Goal: Transaction & Acquisition: Purchase product/service

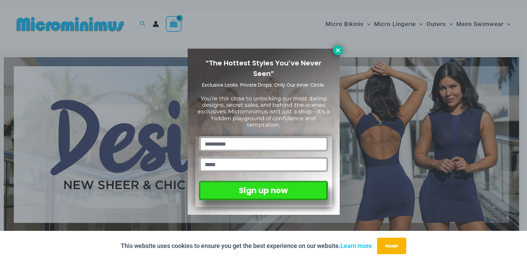
click at [335, 48] on icon at bounding box center [338, 50] width 6 height 6
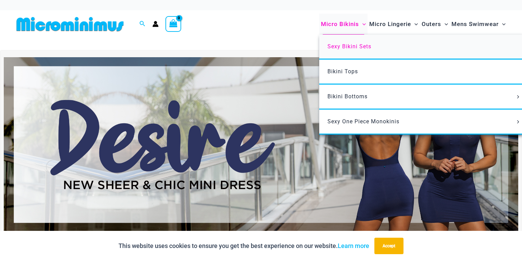
click at [350, 45] on span "Sexy Bikini Sets" at bounding box center [350, 46] width 44 height 7
click at [349, 118] on span "Sexy One Piece Monokinis" at bounding box center [364, 121] width 72 height 7
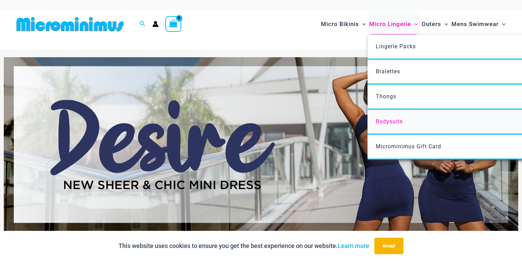
click at [391, 120] on span "Bodysuits" at bounding box center [389, 121] width 27 height 7
click at [390, 88] on link "Thongs" at bounding box center [470, 97] width 204 height 25
click at [390, 74] on span "Bralettes" at bounding box center [388, 71] width 24 height 7
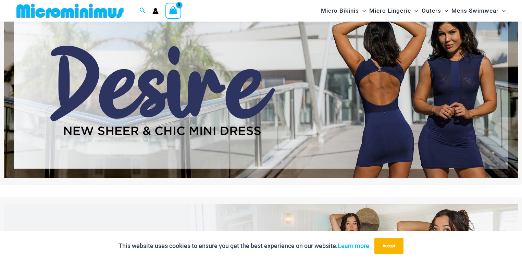
scroll to position [48, 0]
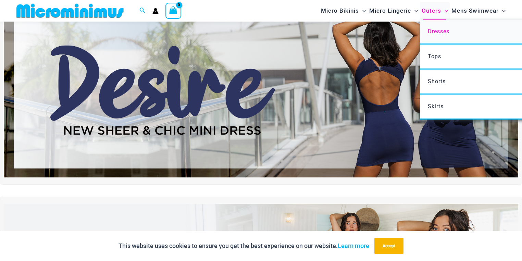
click at [440, 33] on span "Dresses" at bounding box center [439, 31] width 22 height 7
click at [438, 55] on span "Tops" at bounding box center [434, 56] width 13 height 7
click at [434, 78] on span "Shorts" at bounding box center [437, 81] width 18 height 7
click at [433, 103] on span "Skirts" at bounding box center [436, 106] width 16 height 7
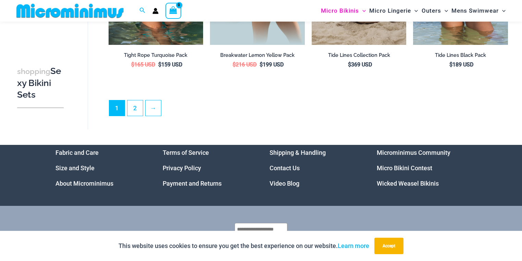
scroll to position [1522, 0]
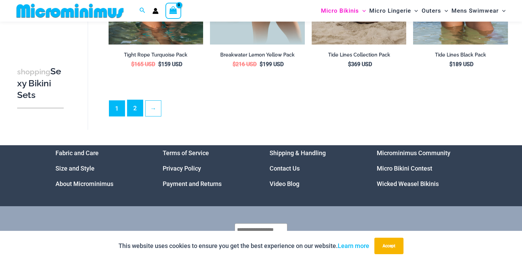
click at [135, 101] on link "2" at bounding box center [135, 108] width 15 height 16
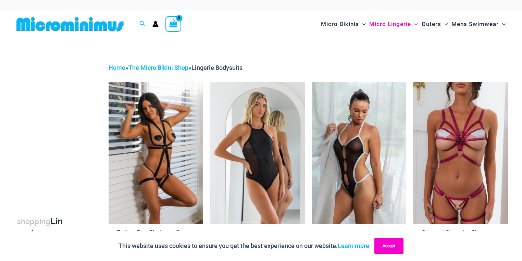
click at [390, 244] on button "Accept" at bounding box center [389, 246] width 29 height 16
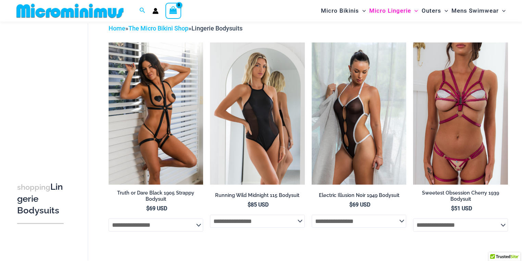
scroll to position [32, 0]
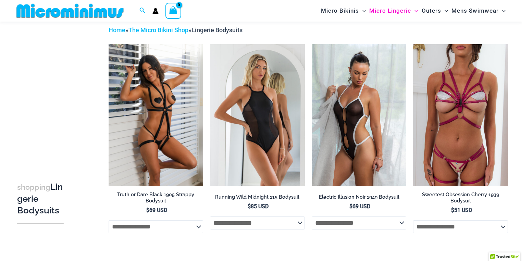
drag, startPoint x: 243, startPoint y: 120, endPoint x: 280, endPoint y: 31, distance: 96.0
click at [280, 31] on div "Home » The Micro Bikini Shop » Lingerie Bodysuits" at bounding box center [309, 30] width 400 height 10
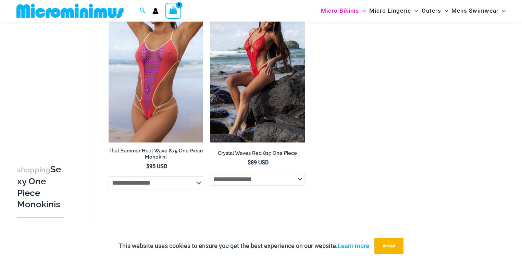
scroll to position [1186, 0]
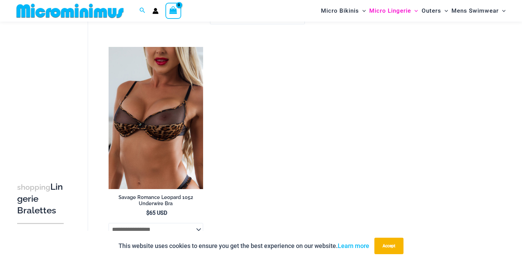
scroll to position [477, 0]
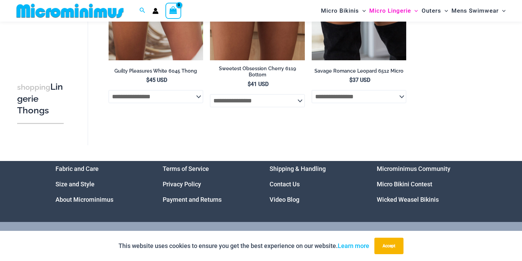
scroll to position [794, 0]
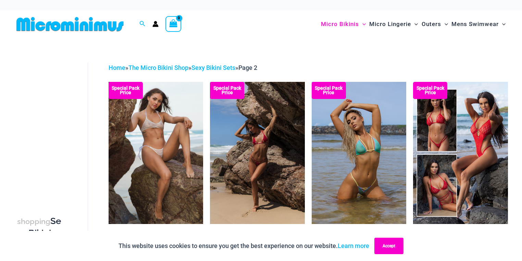
click at [404, 249] on button "Accept" at bounding box center [389, 246] width 29 height 16
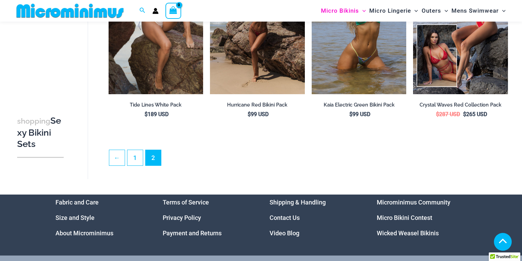
scroll to position [153, 0]
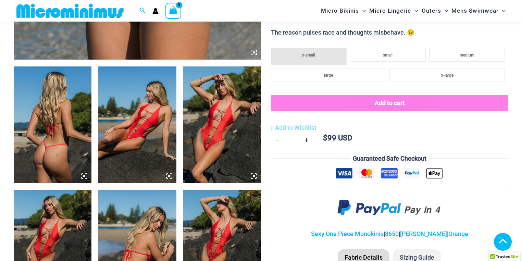
scroll to position [404, 0]
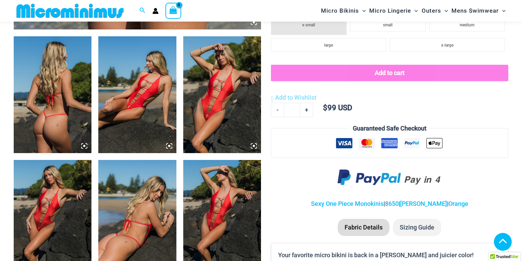
click at [59, 100] on img at bounding box center [53, 94] width 78 height 117
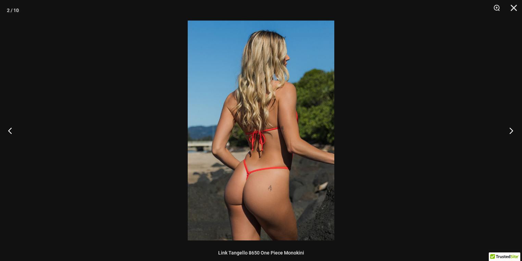
click at [508, 131] on button "Next" at bounding box center [510, 130] width 26 height 34
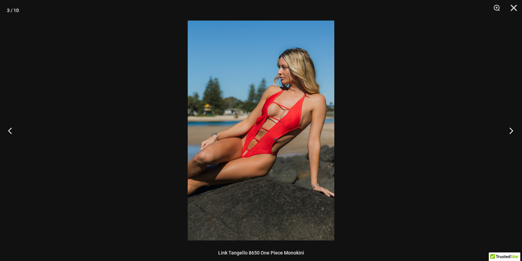
click at [508, 131] on button "Next" at bounding box center [510, 130] width 26 height 34
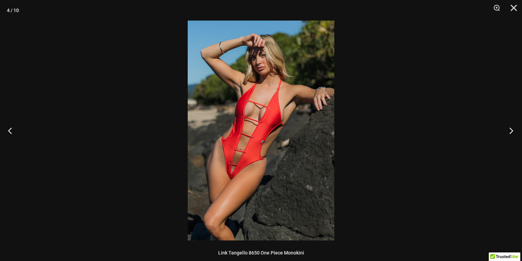
click at [508, 131] on button "Next" at bounding box center [510, 130] width 26 height 34
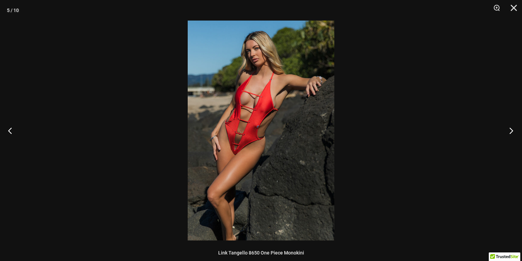
click at [508, 131] on button "Next" at bounding box center [510, 130] width 26 height 34
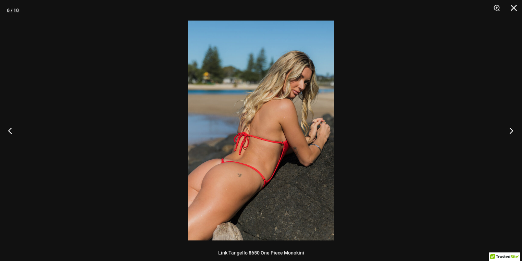
click at [508, 131] on button "Next" at bounding box center [510, 130] width 26 height 34
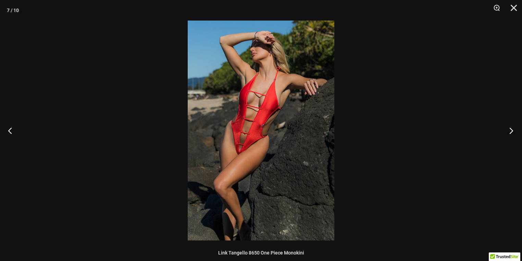
click at [508, 131] on button "Next" at bounding box center [510, 130] width 26 height 34
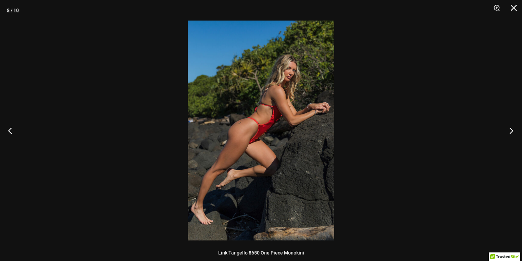
click at [508, 131] on button "Next" at bounding box center [510, 130] width 26 height 34
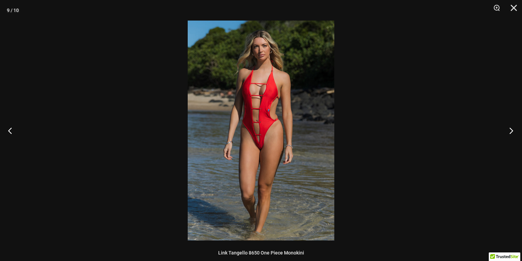
click at [508, 131] on button "Next" at bounding box center [510, 130] width 26 height 34
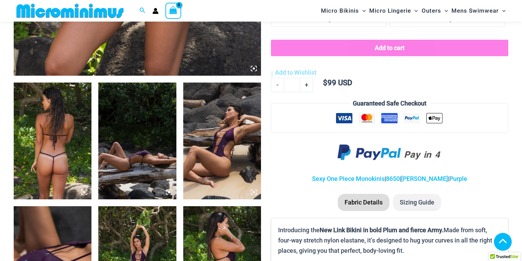
scroll to position [377, 0]
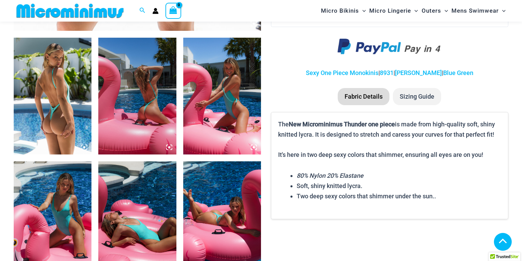
scroll to position [405, 0]
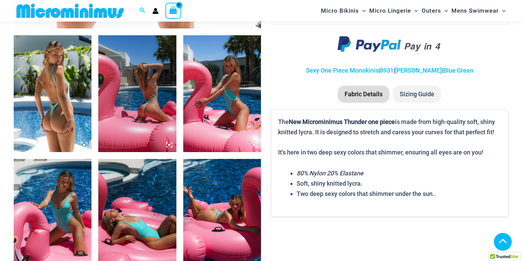
click at [68, 106] on img at bounding box center [53, 93] width 78 height 117
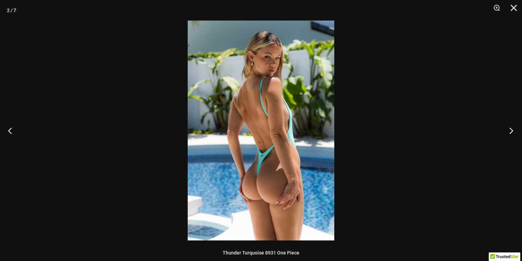
click at [513, 128] on button "Next" at bounding box center [510, 130] width 26 height 34
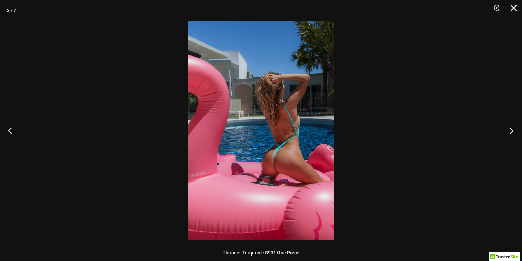
click at [513, 128] on button "Next" at bounding box center [510, 130] width 26 height 34
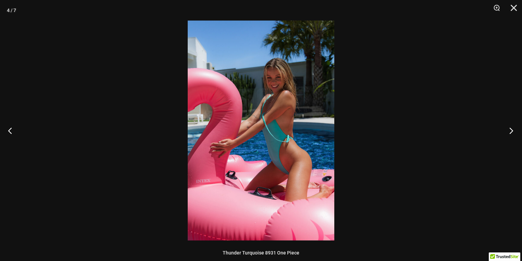
click at [513, 128] on button "Next" at bounding box center [510, 130] width 26 height 34
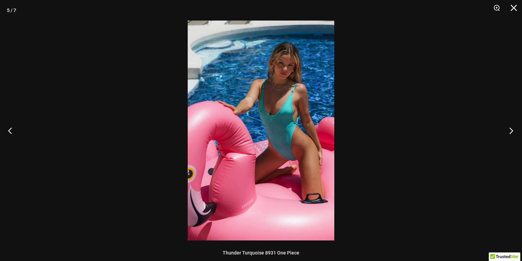
click at [513, 128] on button "Next" at bounding box center [510, 130] width 26 height 34
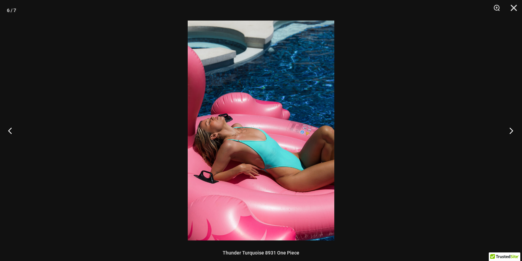
click at [513, 128] on button "Next" at bounding box center [510, 130] width 26 height 34
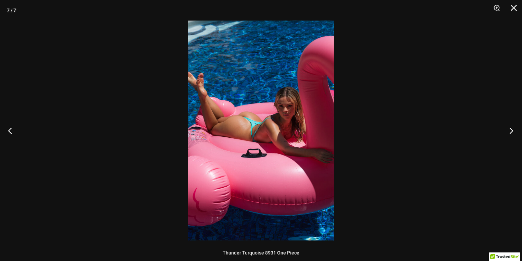
click at [513, 128] on button "Next" at bounding box center [510, 130] width 26 height 34
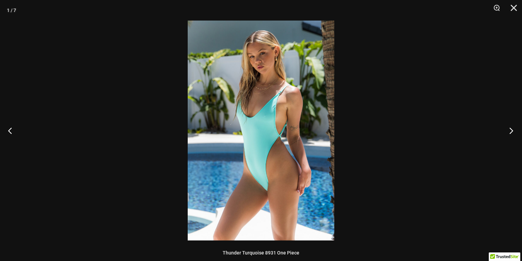
click at [513, 128] on button "Next" at bounding box center [510, 130] width 26 height 34
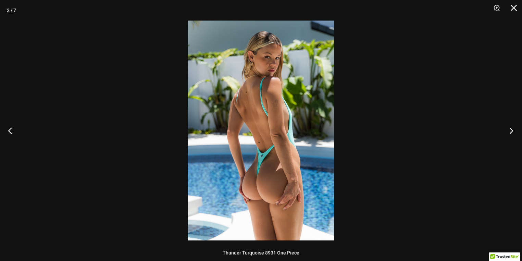
click at [513, 128] on button "Next" at bounding box center [510, 130] width 26 height 34
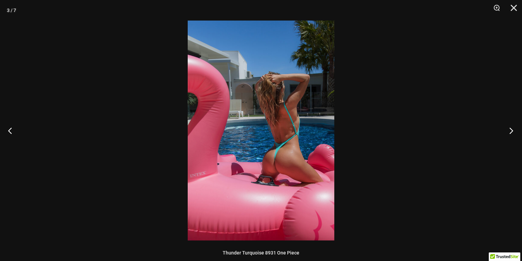
click at [513, 128] on button "Next" at bounding box center [510, 130] width 26 height 34
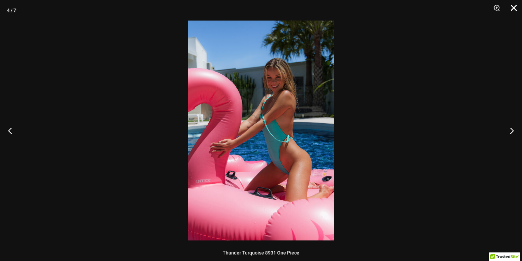
click at [512, 8] on button "Close" at bounding box center [511, 10] width 17 height 21
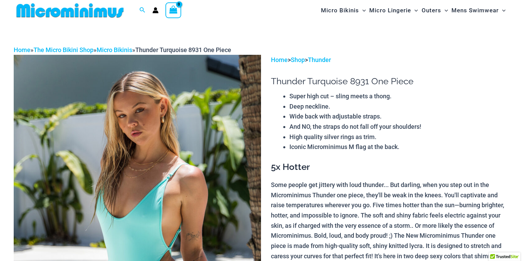
scroll to position [0, 0]
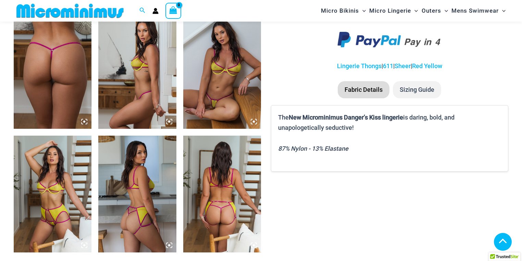
scroll to position [429, 0]
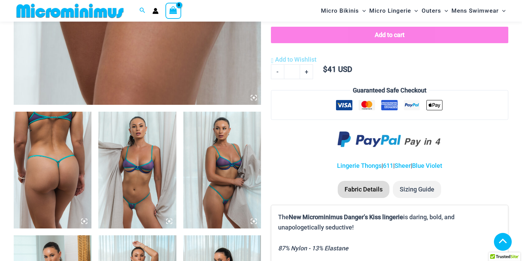
scroll to position [373, 0]
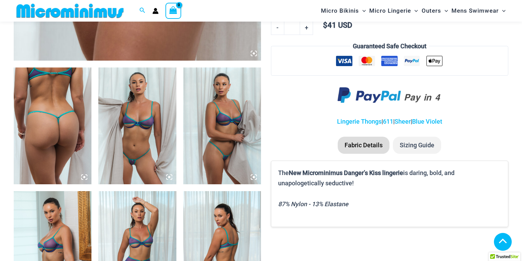
click at [77, 107] on img at bounding box center [53, 126] width 78 height 117
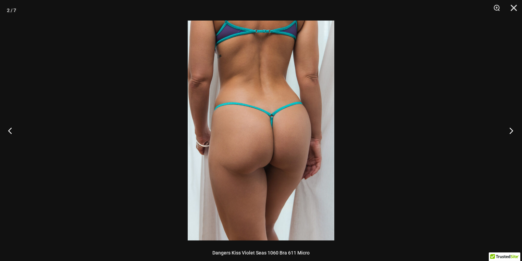
click at [506, 134] on button "Next" at bounding box center [510, 130] width 26 height 34
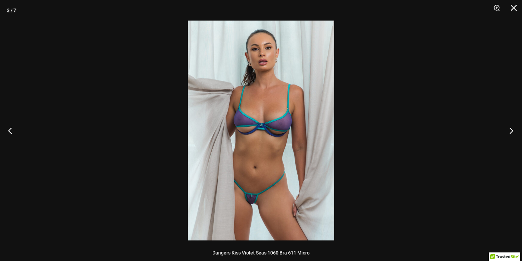
click at [506, 134] on button "Next" at bounding box center [510, 130] width 26 height 34
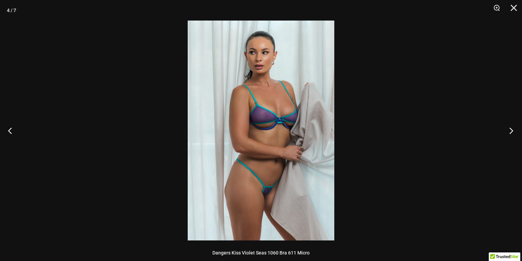
click at [506, 134] on button "Next" at bounding box center [510, 130] width 26 height 34
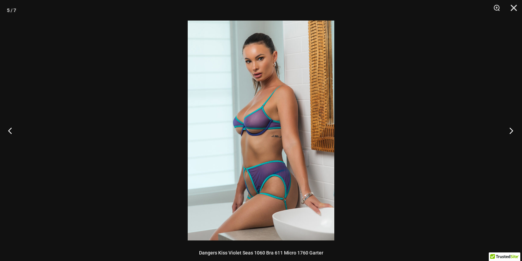
click at [506, 134] on button "Next" at bounding box center [510, 130] width 26 height 34
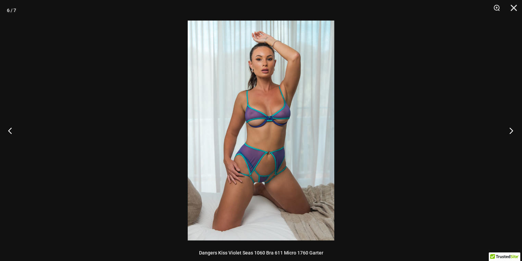
click at [506, 134] on button "Next" at bounding box center [510, 130] width 26 height 34
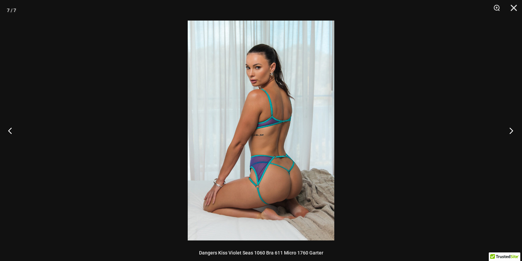
click at [506, 134] on button "Next" at bounding box center [510, 130] width 26 height 34
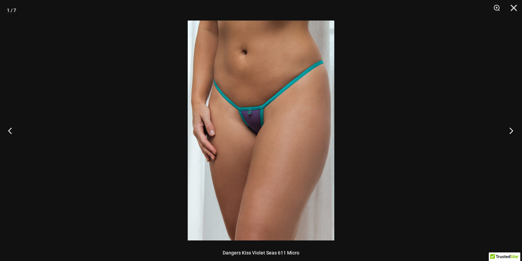
click at [506, 134] on button "Next" at bounding box center [510, 130] width 26 height 34
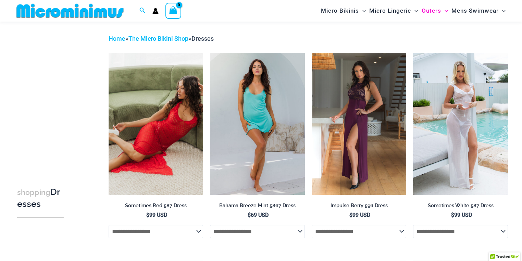
scroll to position [23, 0]
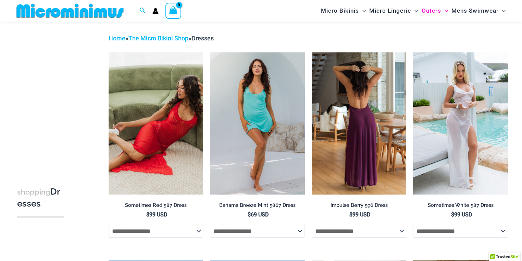
click at [366, 136] on img at bounding box center [359, 123] width 95 height 142
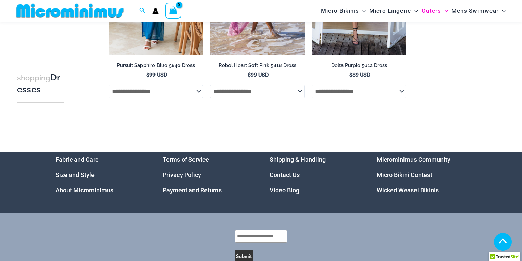
scroll to position [580, 0]
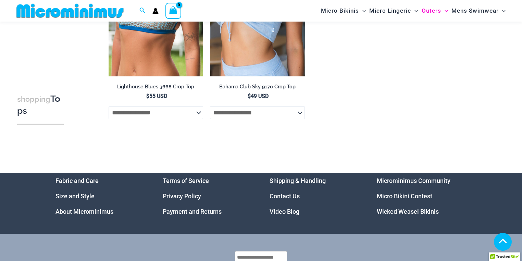
scroll to position [358, 0]
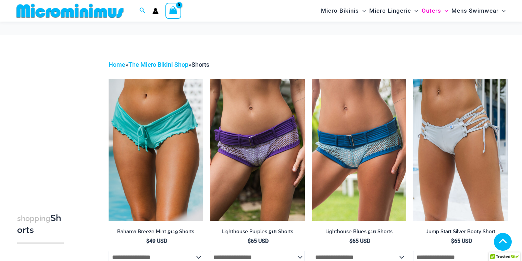
scroll to position [213, 0]
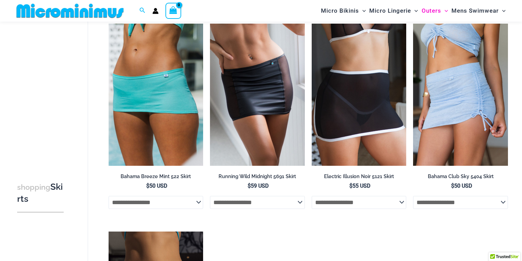
scroll to position [50, 0]
